Goal: Task Accomplishment & Management: Complete application form

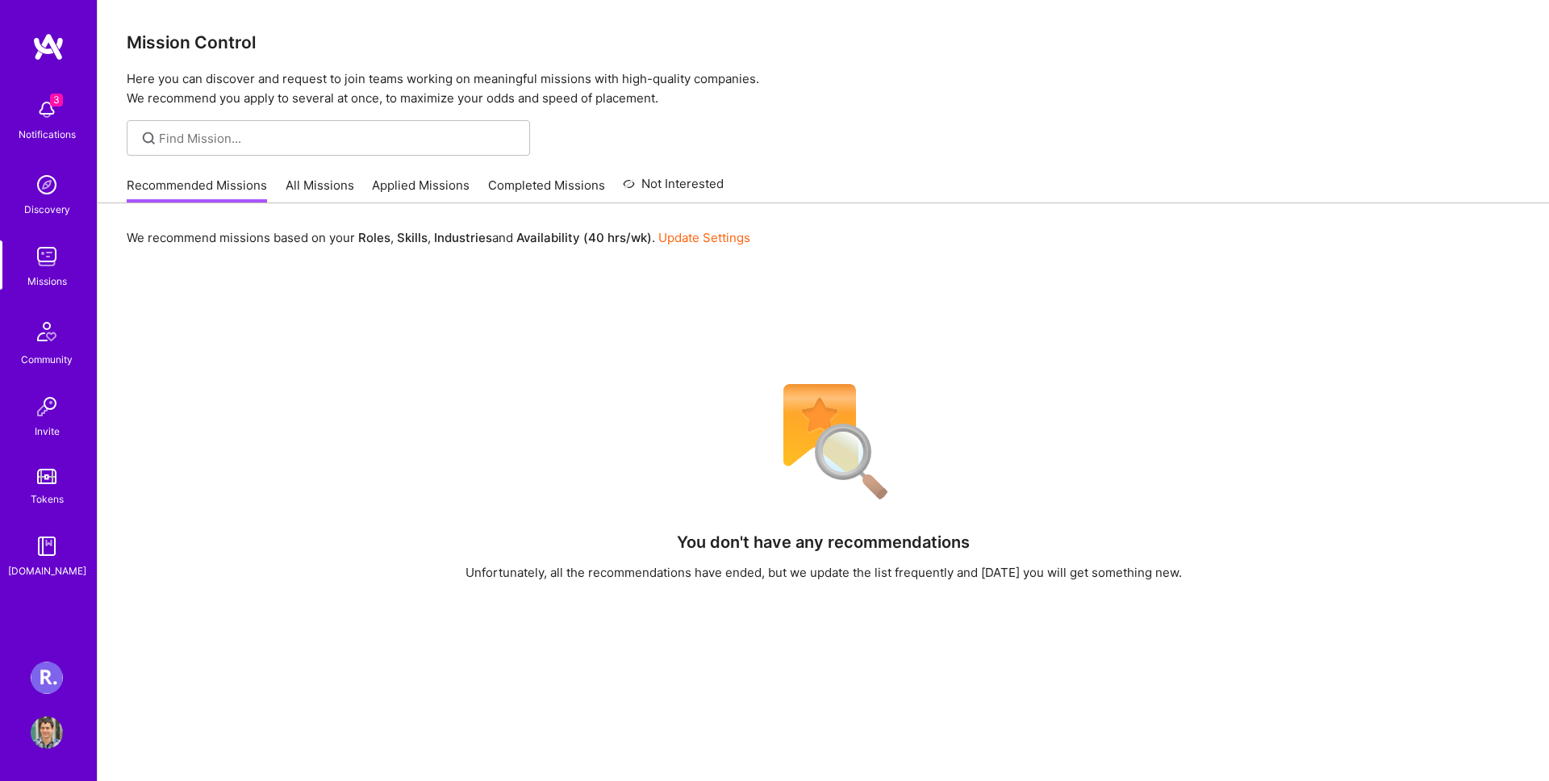
click at [43, 125] on img at bounding box center [47, 110] width 32 height 32
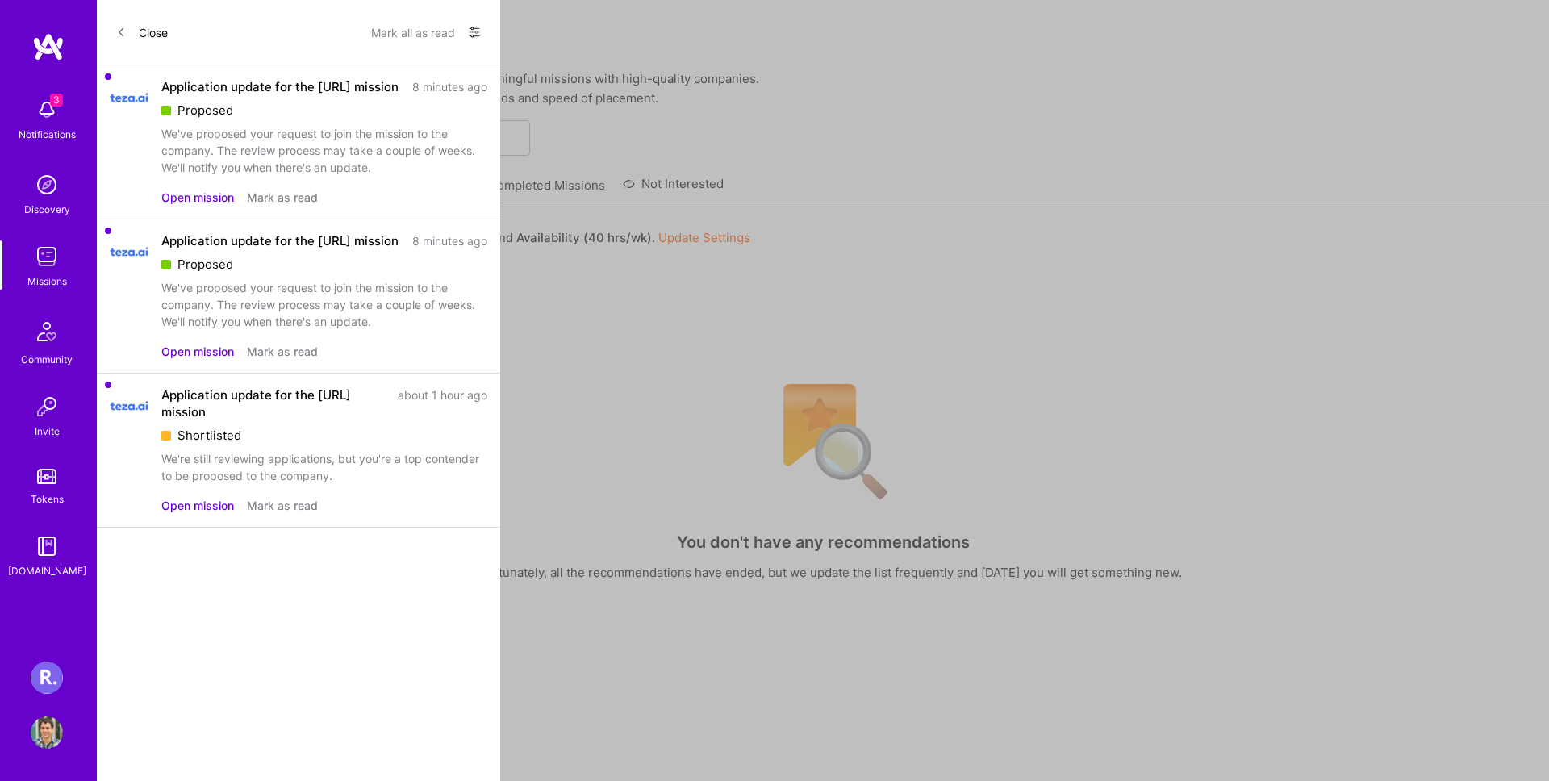
click at [265, 102] on div "Proposed" at bounding box center [324, 110] width 326 height 17
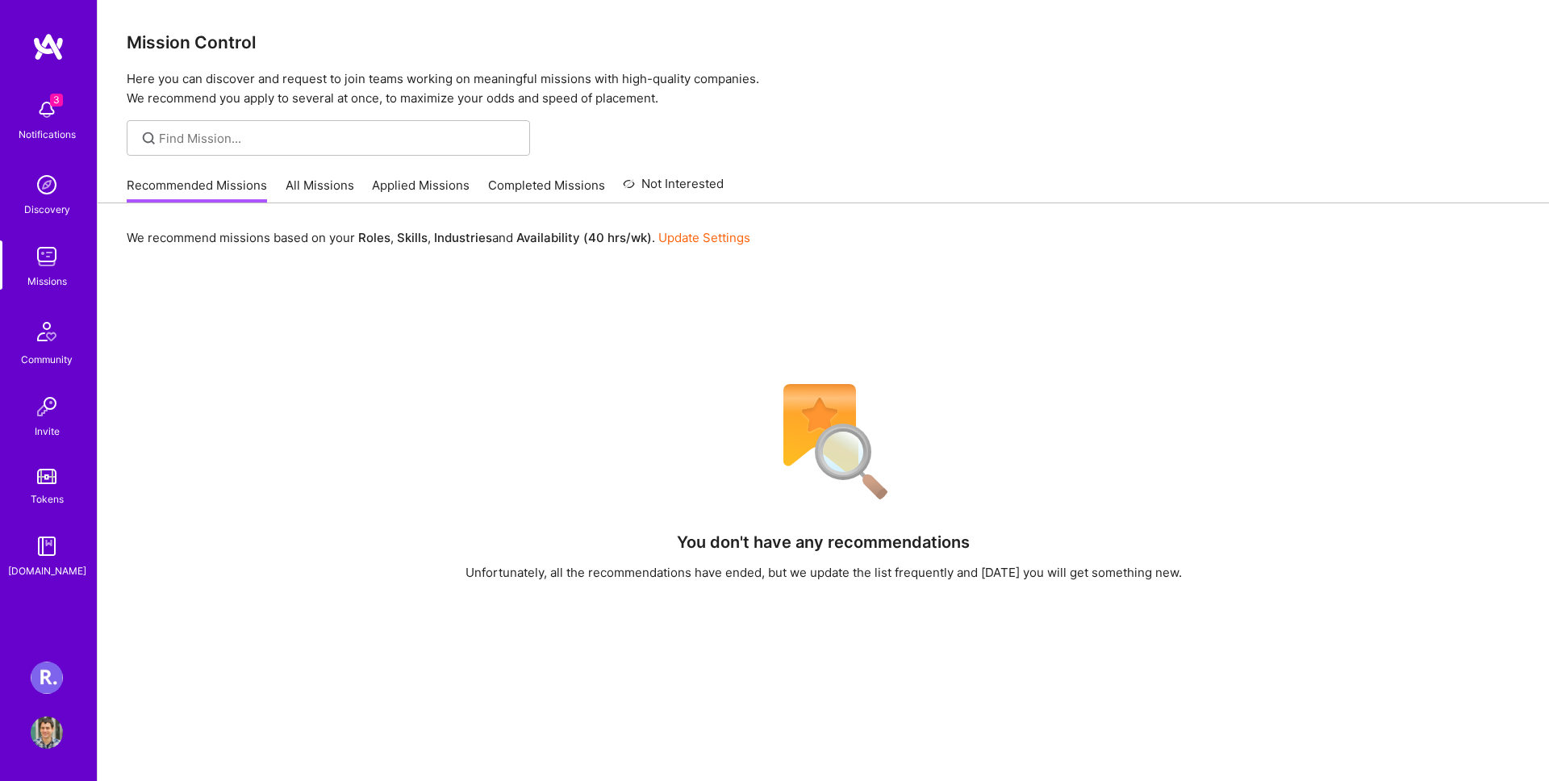
click at [736, 340] on div "3 3 Notifications Discovery Missions Community Invite Tokens [DOMAIN_NAME] [PER…" at bounding box center [774, 505] width 1549 height 1010
click at [300, 184] on link "All Missions" at bounding box center [320, 190] width 69 height 27
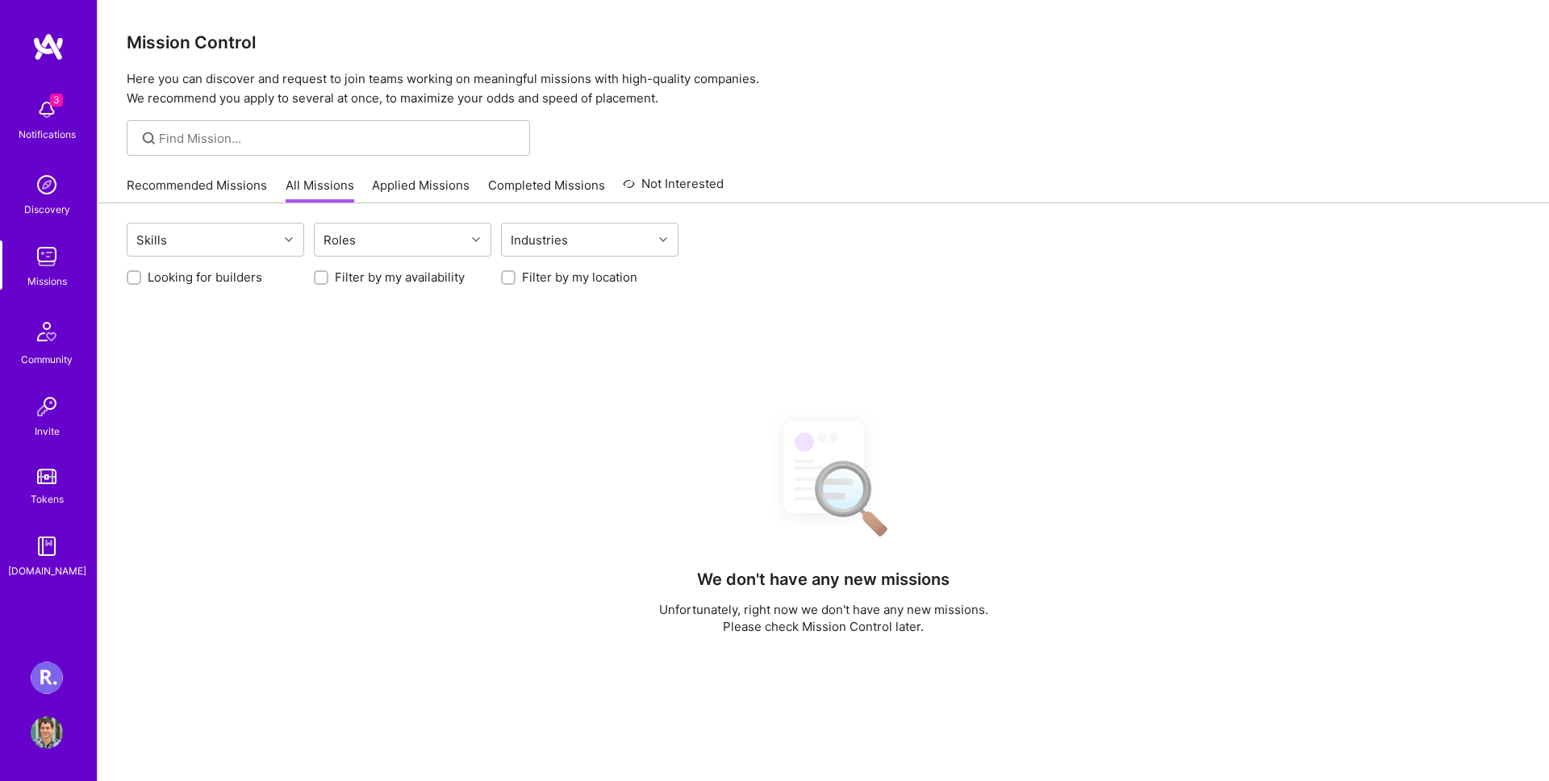
click at [397, 190] on link "Applied Missions" at bounding box center [421, 190] width 98 height 27
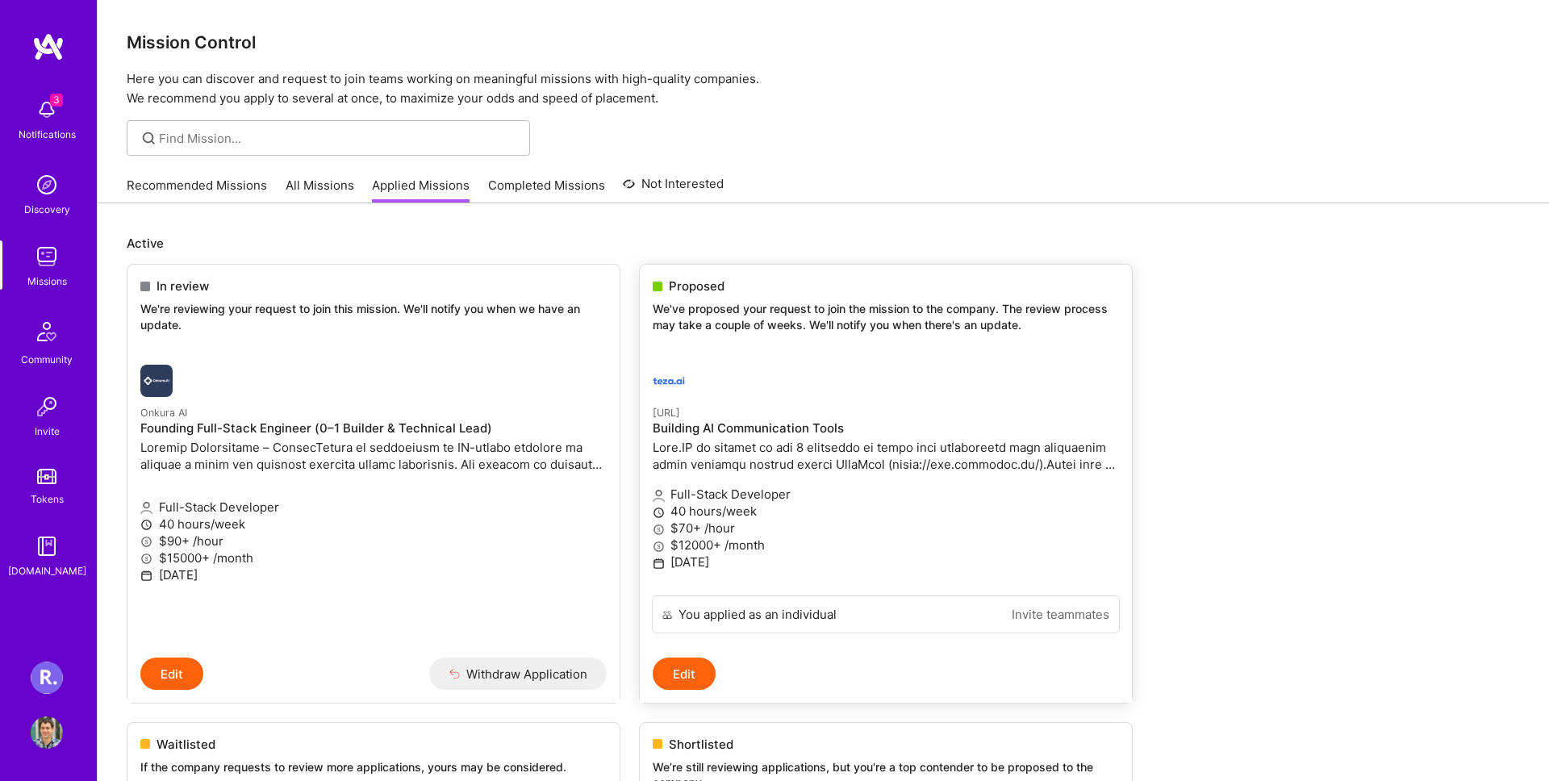
click at [745, 450] on p at bounding box center [886, 456] width 466 height 34
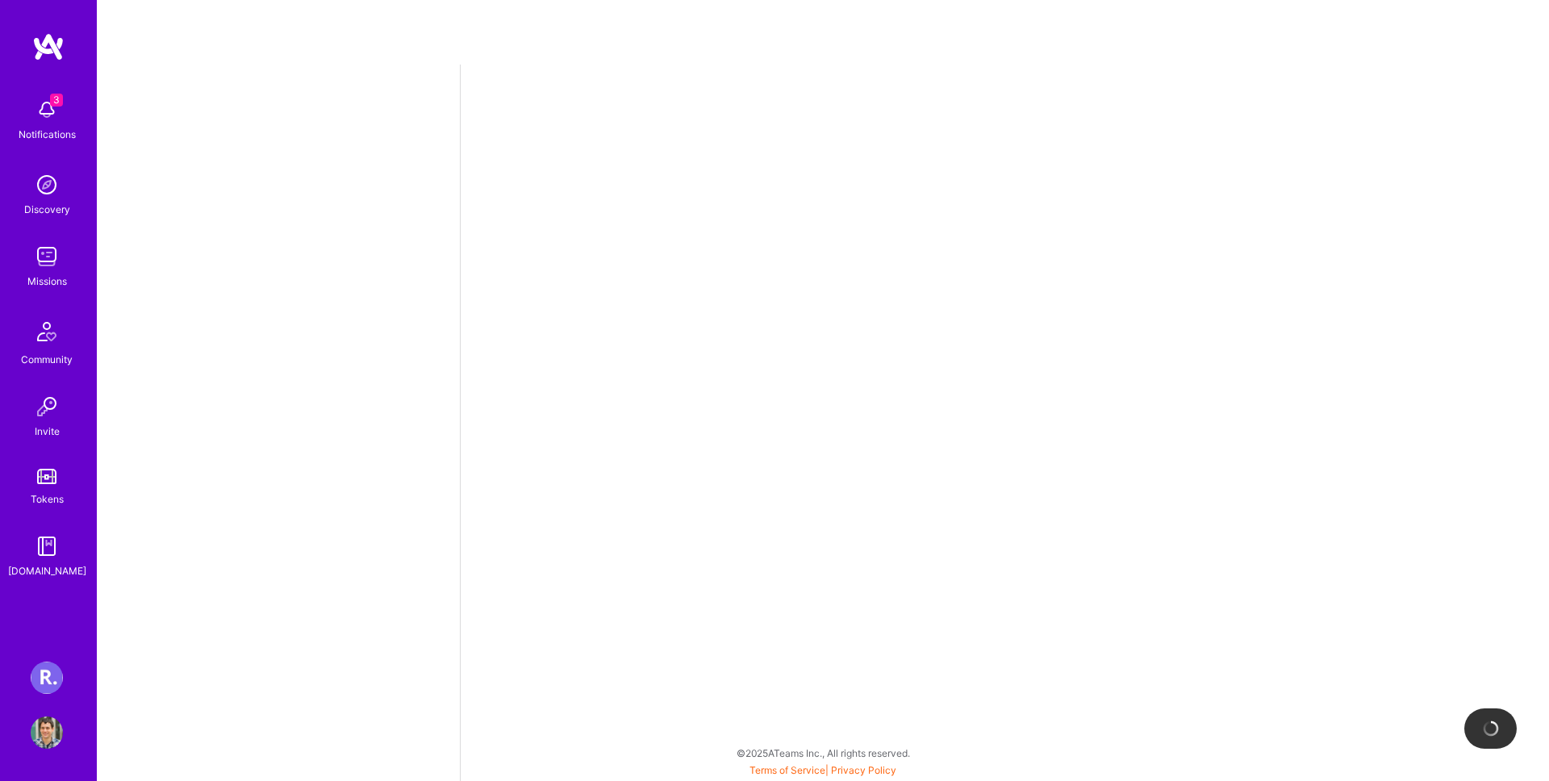
select select "AD"
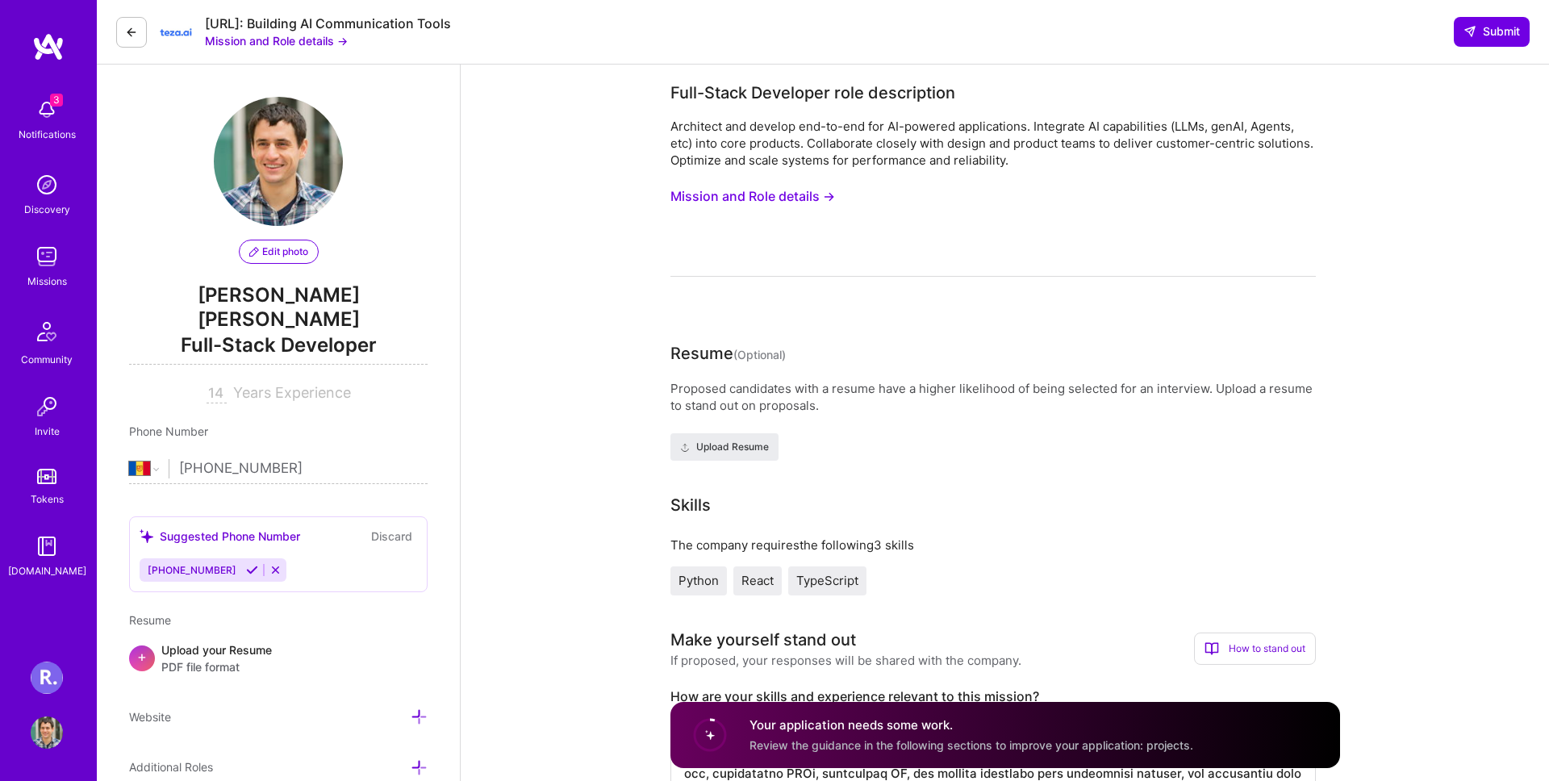
click at [137, 29] on icon at bounding box center [131, 32] width 13 height 13
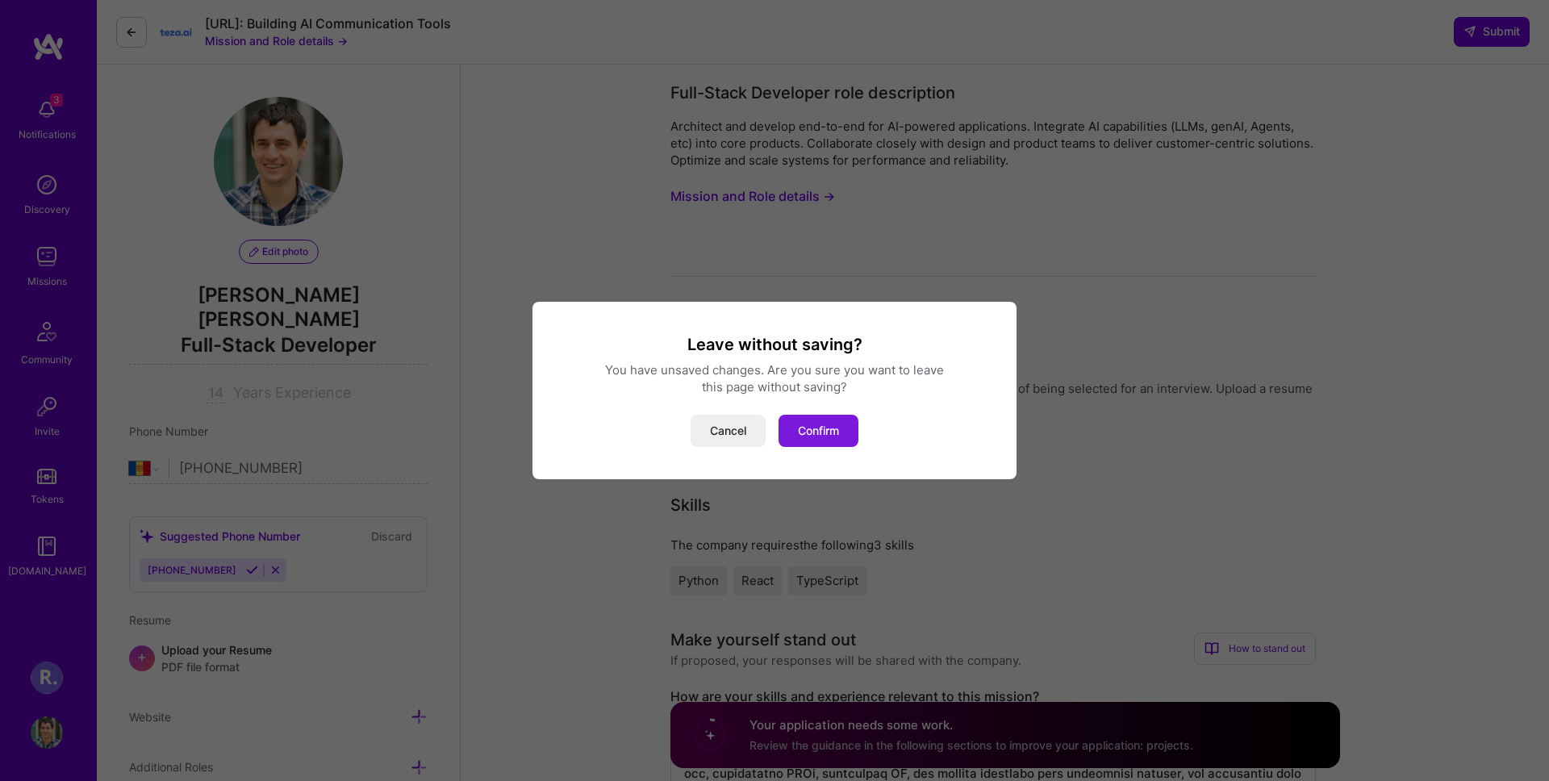
click at [840, 445] on button "Confirm" at bounding box center [819, 431] width 80 height 32
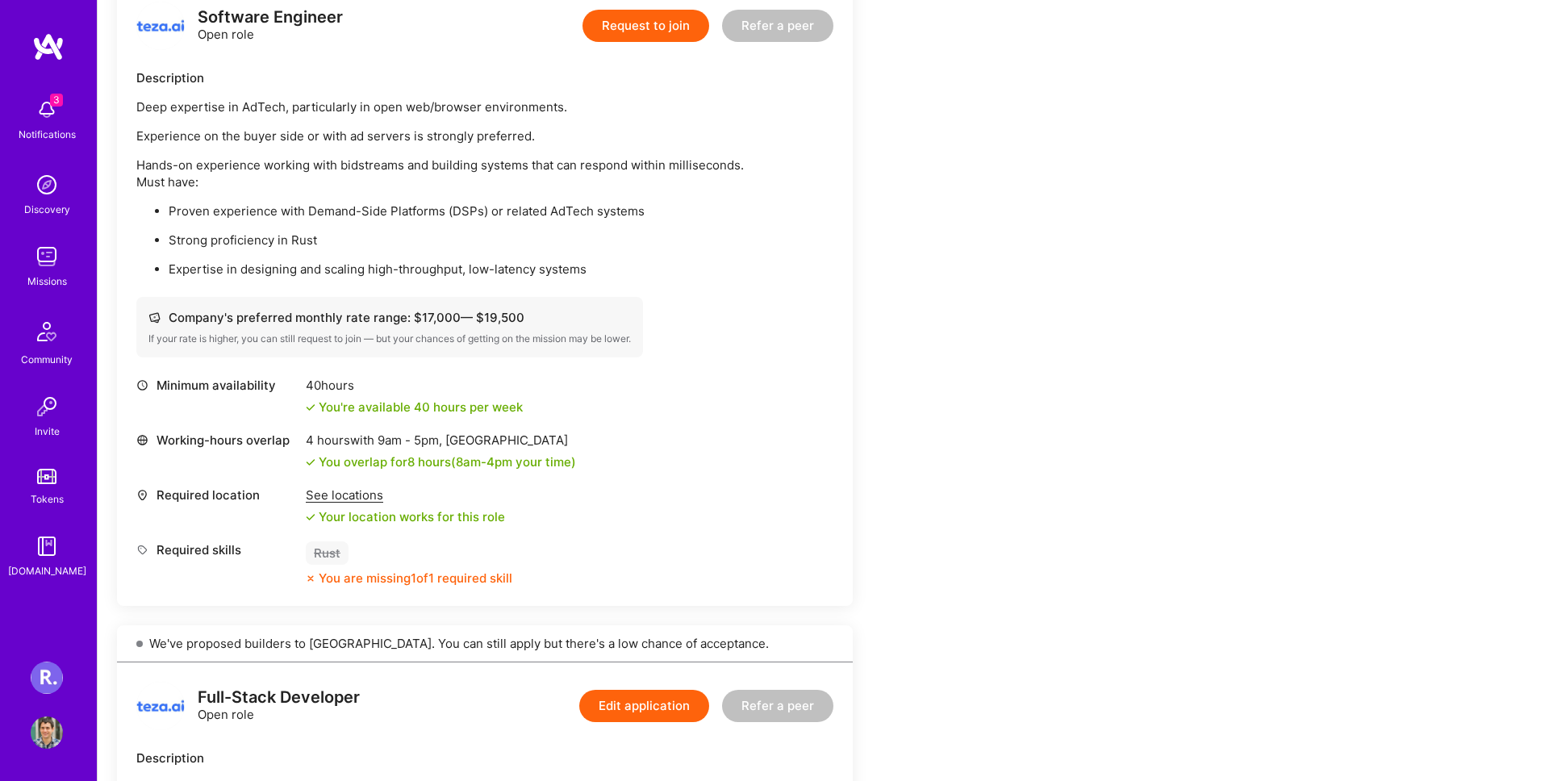
scroll to position [433, 0]
